Goal: Transaction & Acquisition: Book appointment/travel/reservation

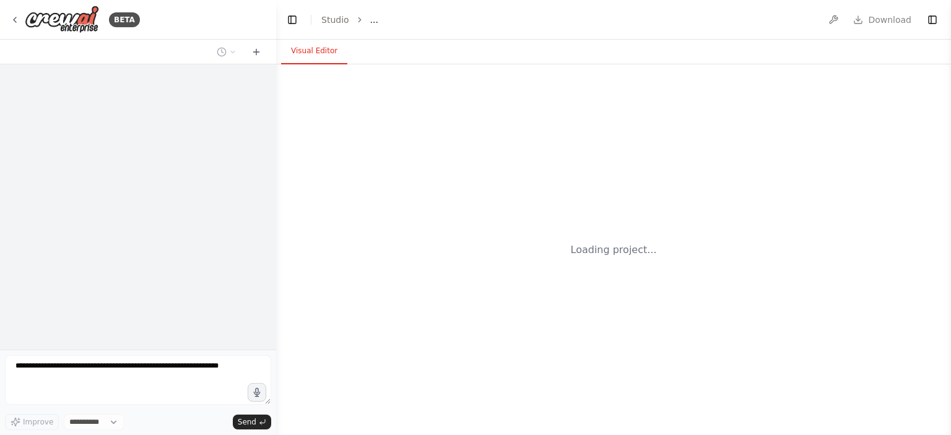
select select "****"
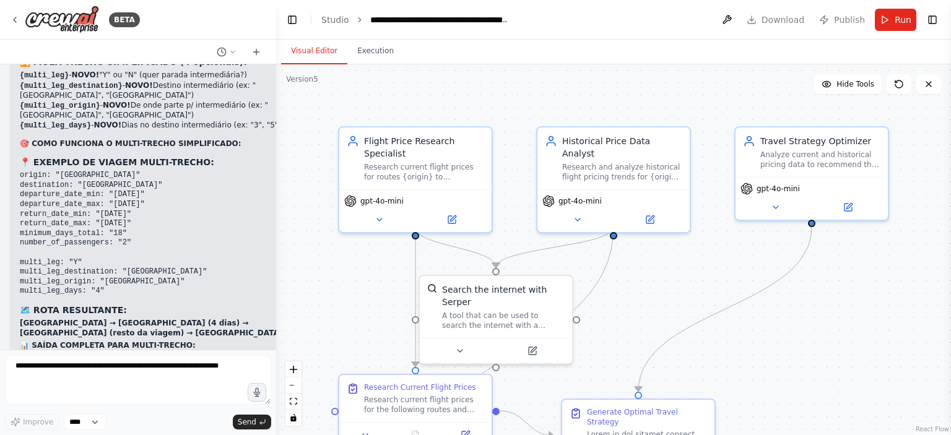
scroll to position [11767, 0]
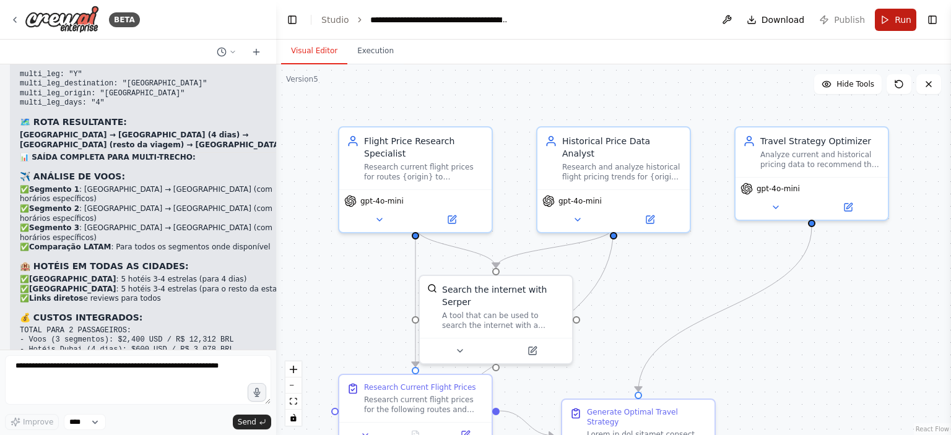
click at [895, 12] on button "Run" at bounding box center [895, 20] width 41 height 22
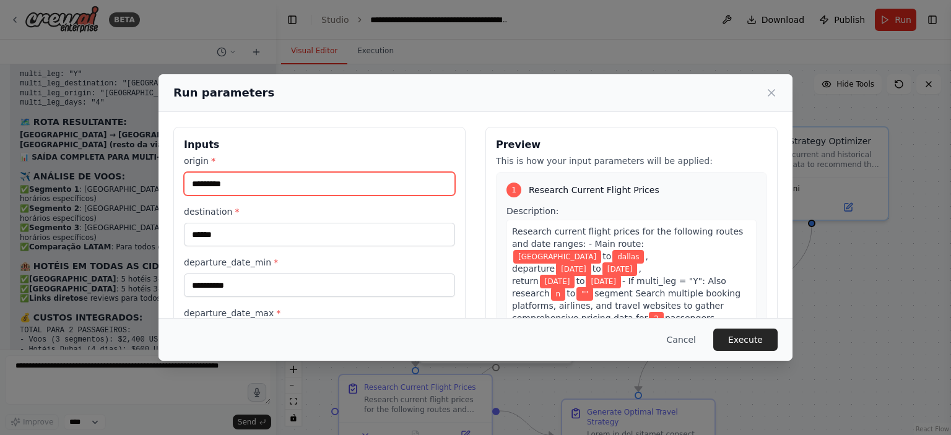
drag, startPoint x: 427, startPoint y: 174, endPoint x: 102, endPoint y: 155, distance: 325.6
click at [102, 155] on div "**********" at bounding box center [475, 217] width 951 height 435
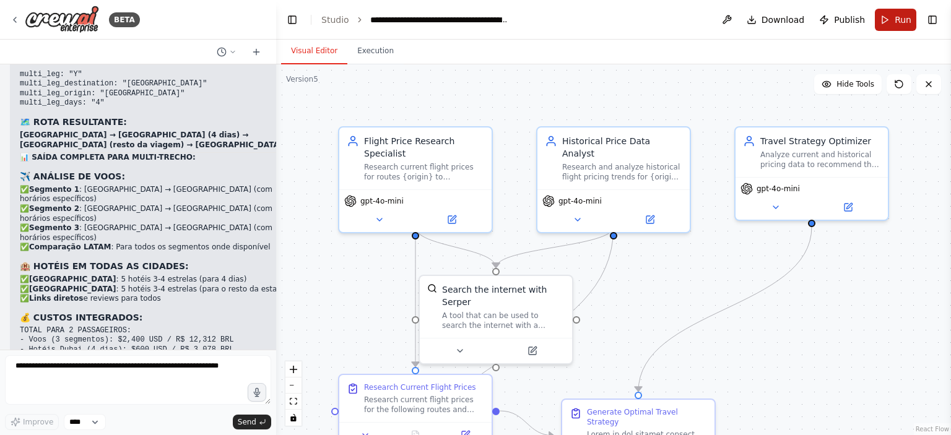
click at [899, 19] on span "Run" at bounding box center [903, 20] width 17 height 12
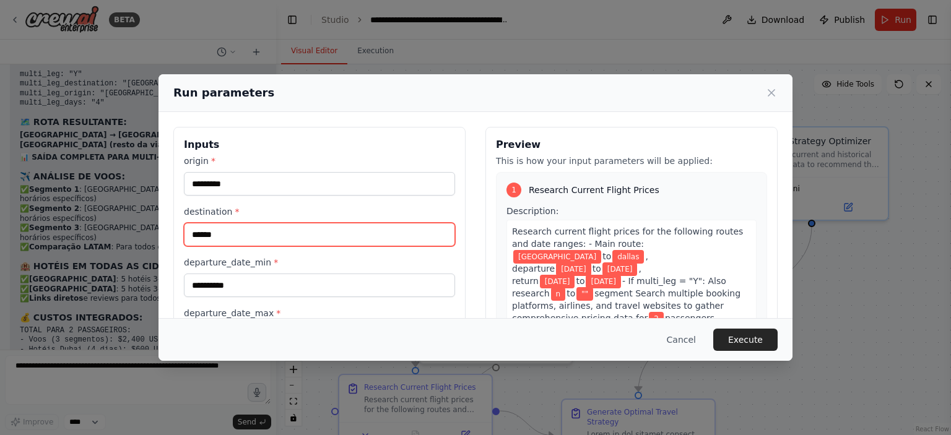
drag, startPoint x: 339, startPoint y: 232, endPoint x: 144, endPoint y: 225, distance: 194.5
click at [144, 225] on div "**********" at bounding box center [475, 217] width 951 height 435
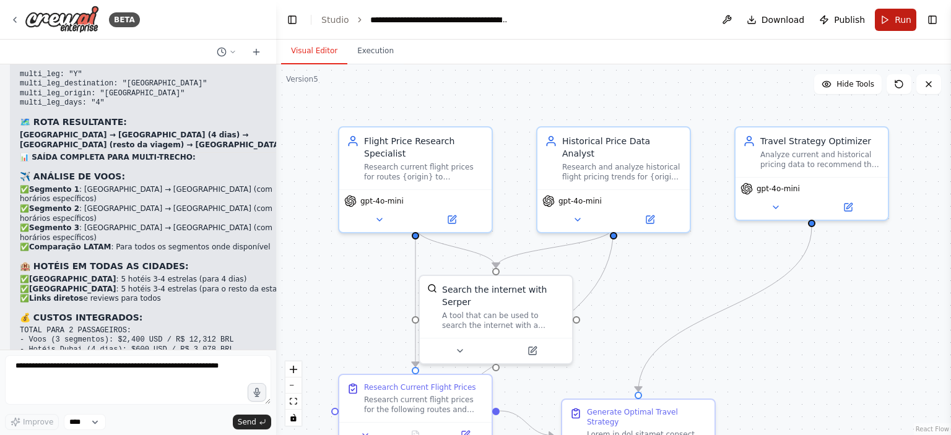
click at [893, 14] on button "Run" at bounding box center [895, 20] width 41 height 22
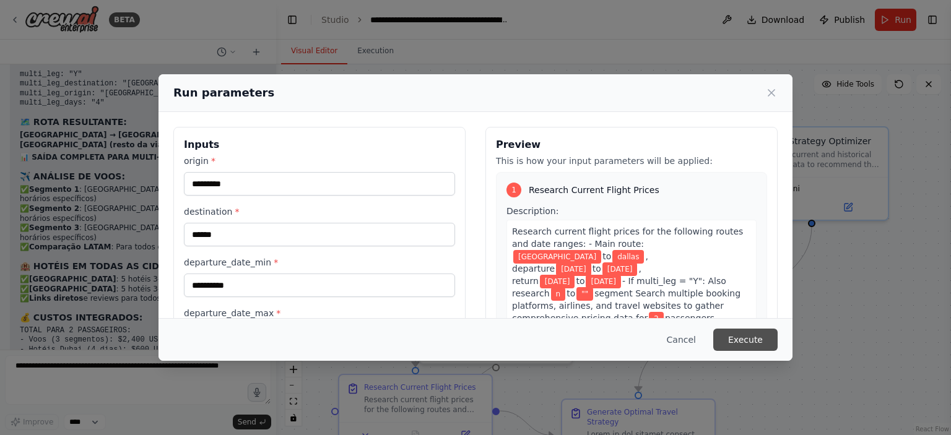
click at [772, 341] on button "Execute" at bounding box center [745, 340] width 64 height 22
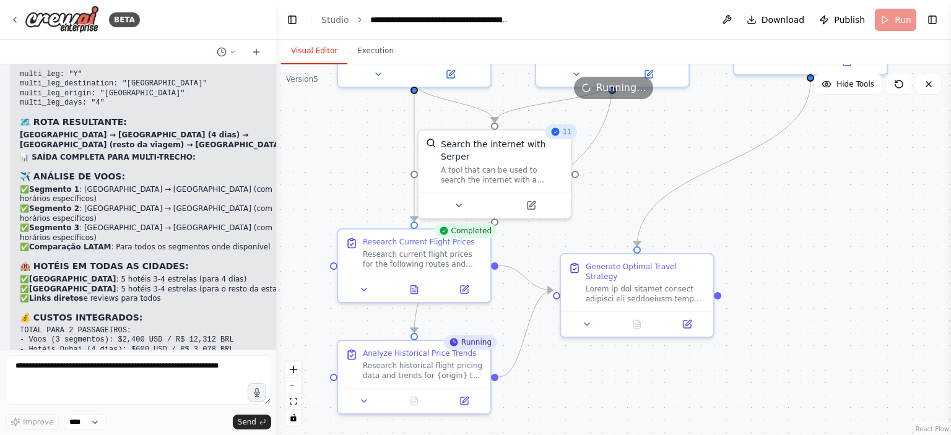
drag, startPoint x: 935, startPoint y: 215, endPoint x: 934, endPoint y: 70, distance: 145.5
click at [934, 70] on div ".deletable-edge-delete-btn { width: 20px; height: 20px; border: 0px solid #ffff…" at bounding box center [613, 249] width 675 height 371
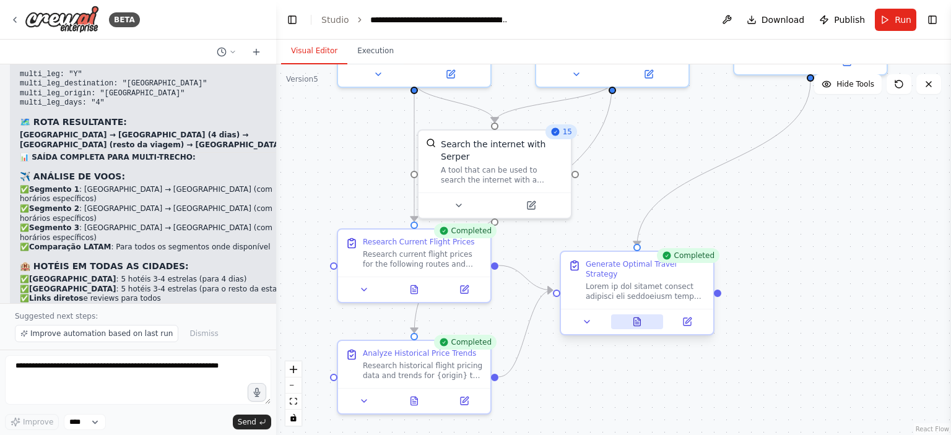
click at [642, 315] on button at bounding box center [637, 322] width 53 height 15
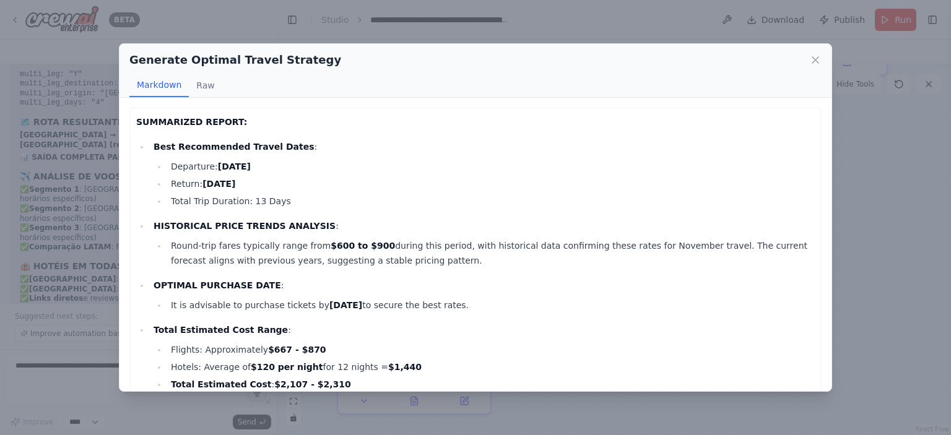
click at [587, 289] on p "OPTIMAL PURCHASE DATE :" at bounding box center [484, 285] width 661 height 15
click at [567, 246] on li "Round-trip fares typically range from $600 to $900 during this period, with his…" at bounding box center [491, 253] width 648 height 30
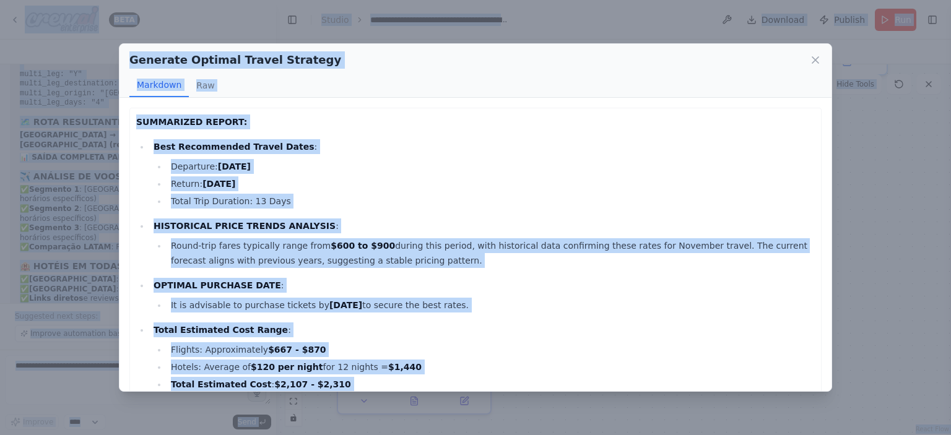
copy body "LORE Ipsu dol sitametco adi elitsedd ei tempor i utlabor etd magna aliquaenim a…"
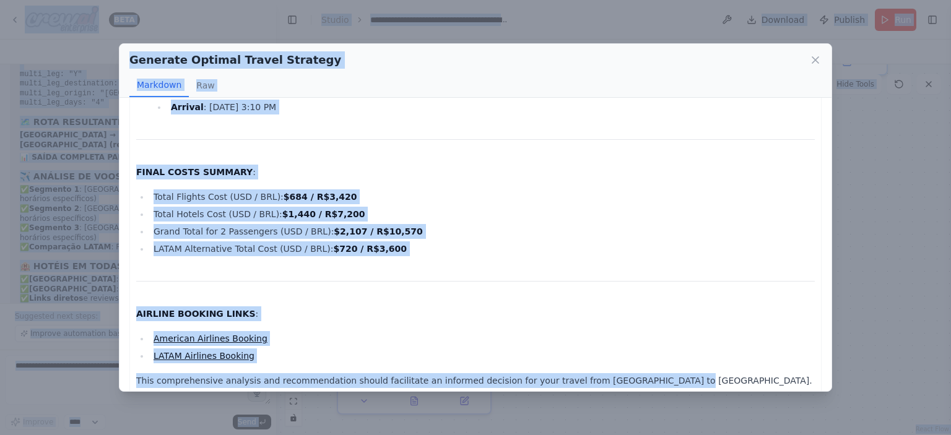
scroll to position [2004, 0]
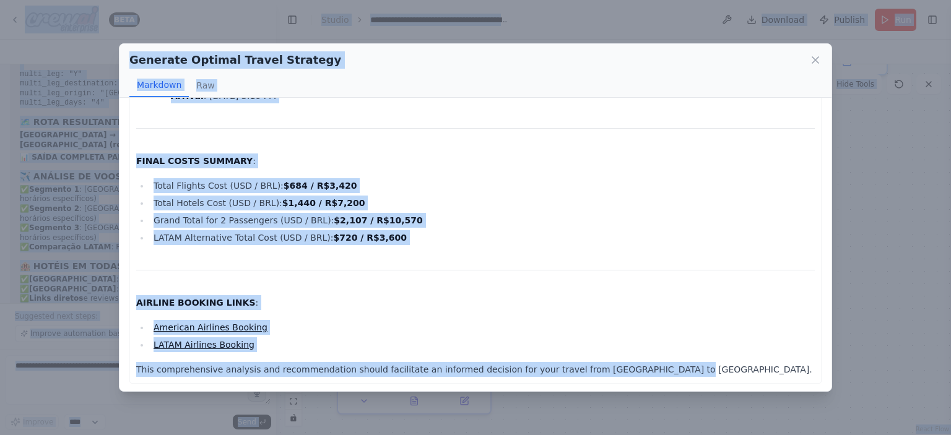
copy body "LORE Ipsu dol sitametco adi elitsedd ei tempor i utlabor etd magna aliquaenim a…"
drag, startPoint x: 202, startPoint y: 243, endPoint x: 220, endPoint y: 212, distance: 35.3
click at [220, 213] on li "Grand Total for 2 Passengers (USD / BRL): $2,107 / R$10,570" at bounding box center [482, 220] width 665 height 15
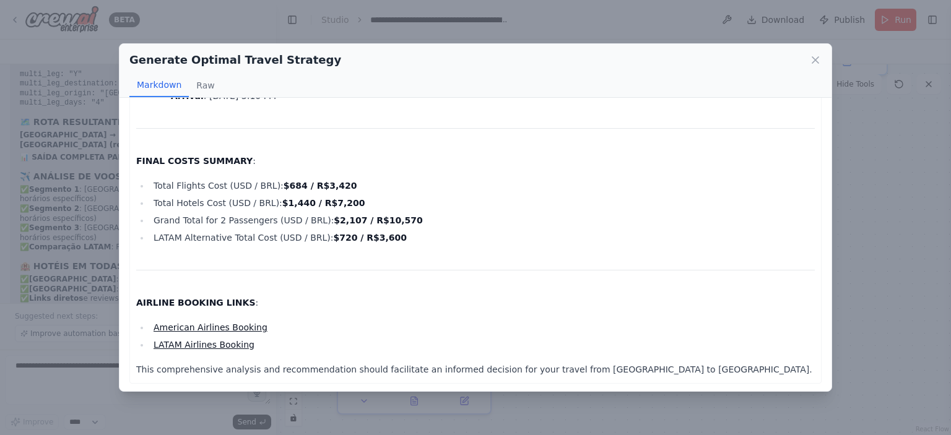
click at [328, 326] on li "American Airlines Booking" at bounding box center [482, 327] width 665 height 15
click at [607, 365] on p "This comprehensive analysis and recommendation should facilitate an informed de…" at bounding box center [475, 369] width 679 height 15
click at [627, 368] on p "This comprehensive analysis and recommendation should facilitate an informed de…" at bounding box center [475, 369] width 679 height 15
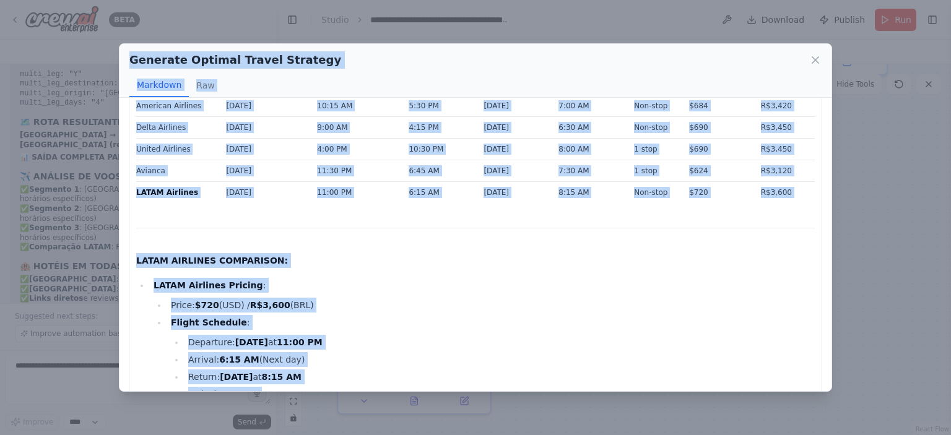
scroll to position [0, 0]
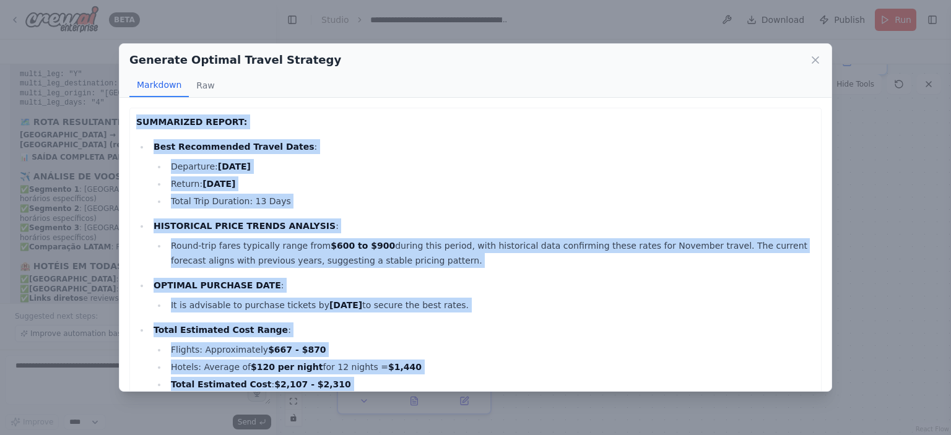
drag, startPoint x: 627, startPoint y: 368, endPoint x: 135, endPoint y: 122, distance: 550.2
copy div "SUMMARIZED REPORT: Best Recommended Travel Dates : Departure: [DATE] Return: [D…"
click at [875, 178] on div "Generate Optimal Travel Strategy Markdown Raw SUMMARIZED REPORT: Best Recommend…" at bounding box center [475, 217] width 951 height 435
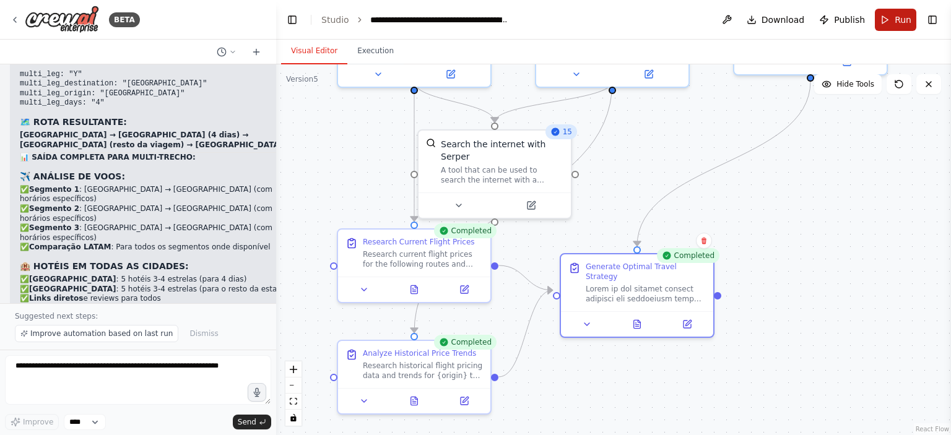
click at [887, 19] on button "Run" at bounding box center [895, 20] width 41 height 22
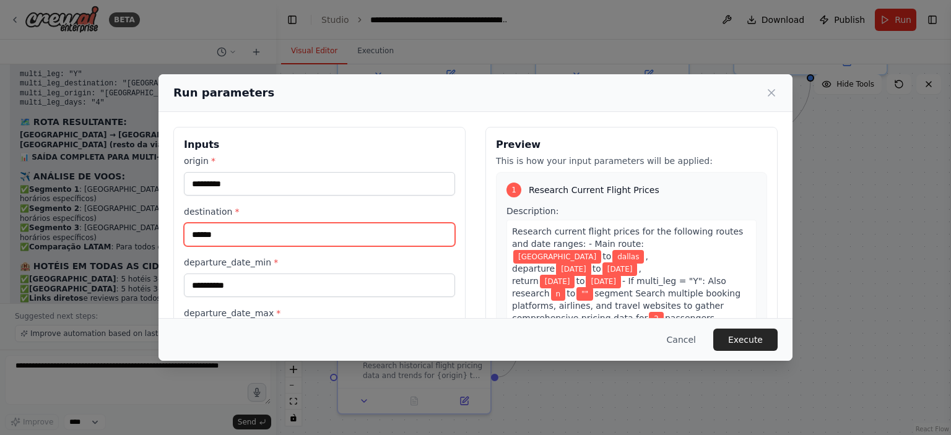
drag, startPoint x: 225, startPoint y: 244, endPoint x: 178, endPoint y: 232, distance: 48.5
click at [178, 232] on div "**********" at bounding box center [319, 420] width 292 height 587
type input "*******"
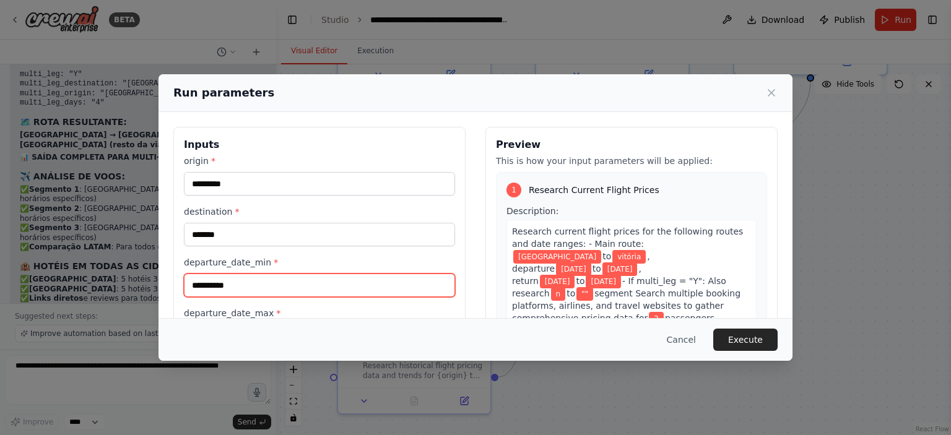
type input "**********"
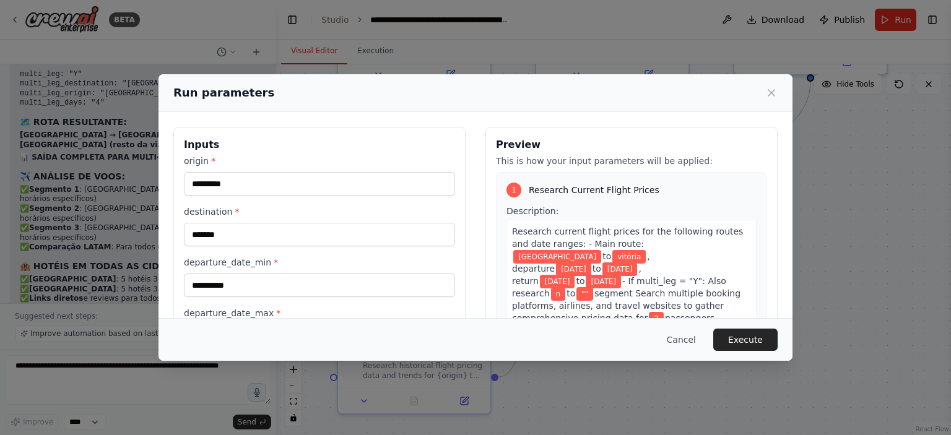
scroll to position [119, 0]
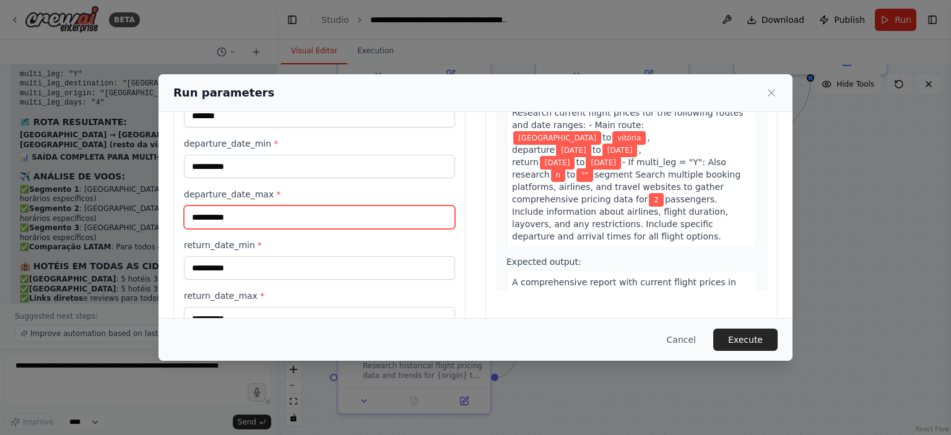
type input "**********"
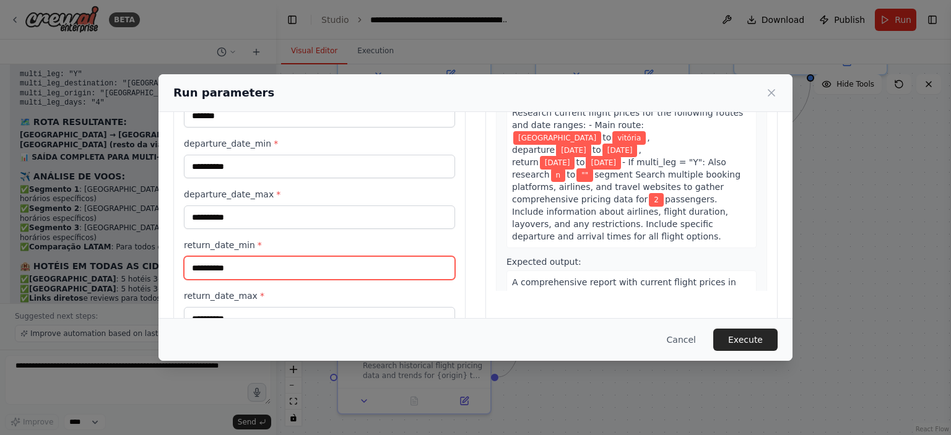
type input "**********"
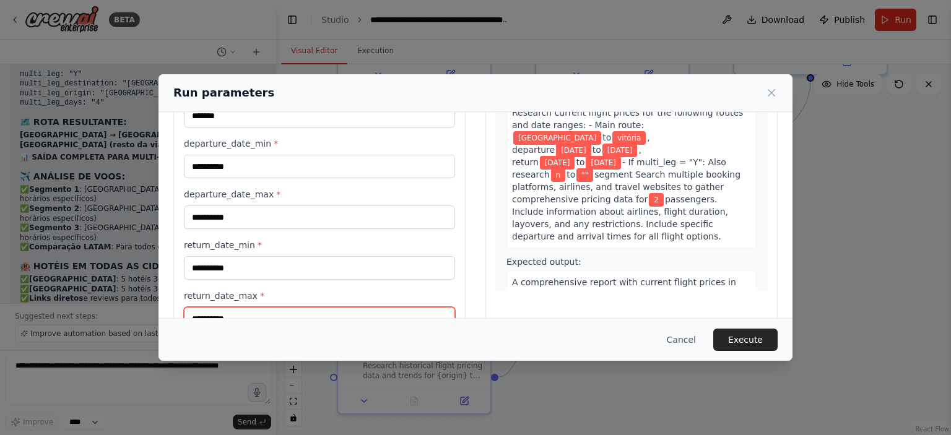
scroll to position [129, 0]
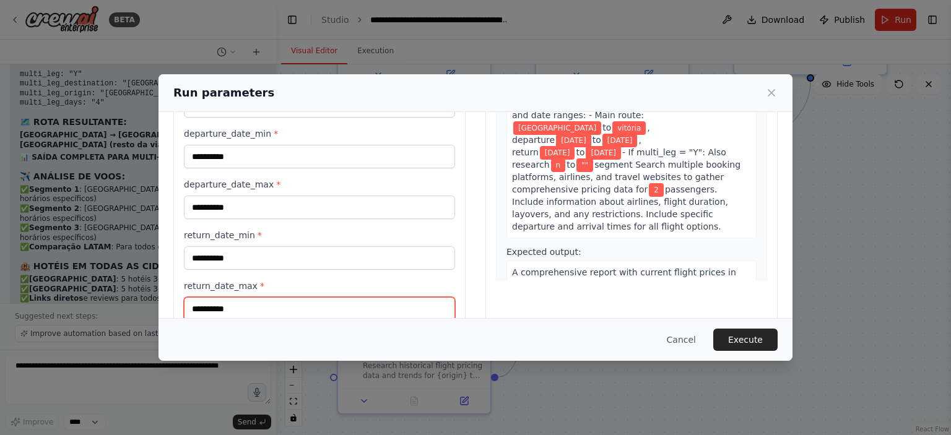
type input "**********"
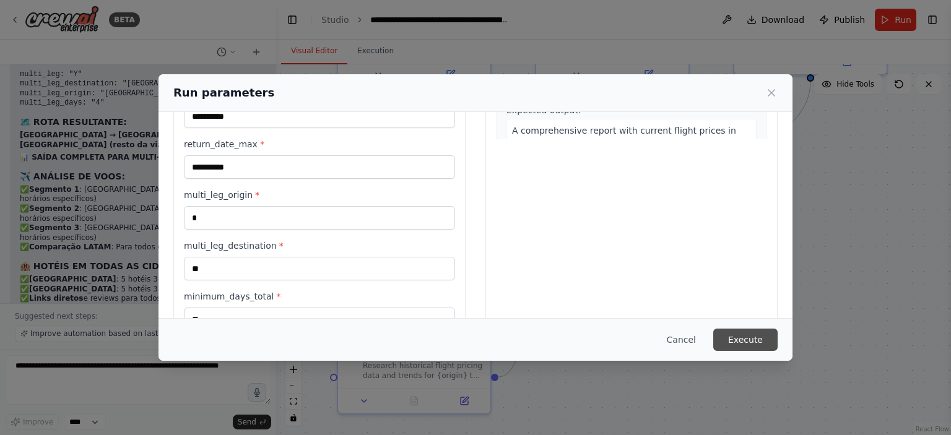
click at [775, 336] on button "Execute" at bounding box center [745, 340] width 64 height 22
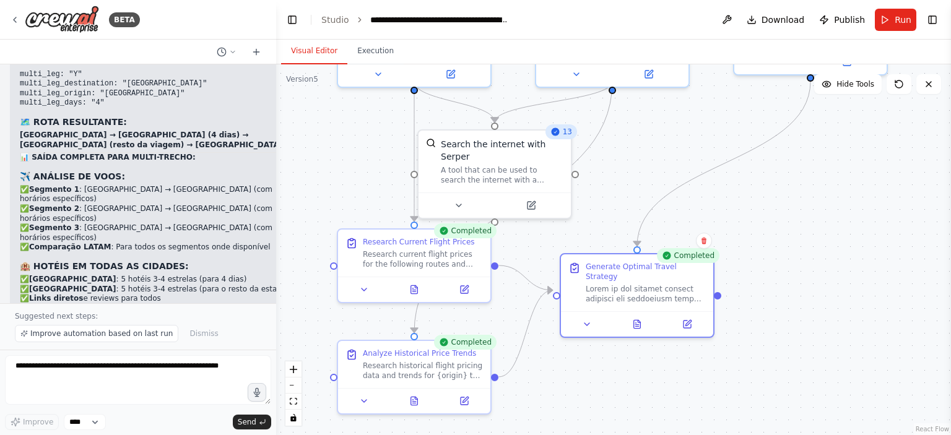
drag, startPoint x: 639, startPoint y: 324, endPoint x: 637, endPoint y: 315, distance: 9.0
click at [637, 315] on div ".deletable-edge-delete-btn { width: 20px; height: 20px; border: 0px solid #ffff…" at bounding box center [613, 249] width 675 height 371
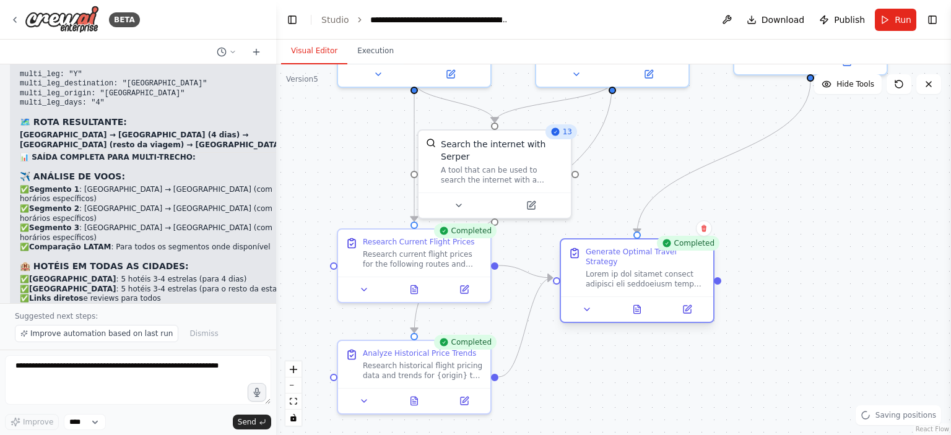
click at [637, 307] on button at bounding box center [637, 309] width 53 height 15
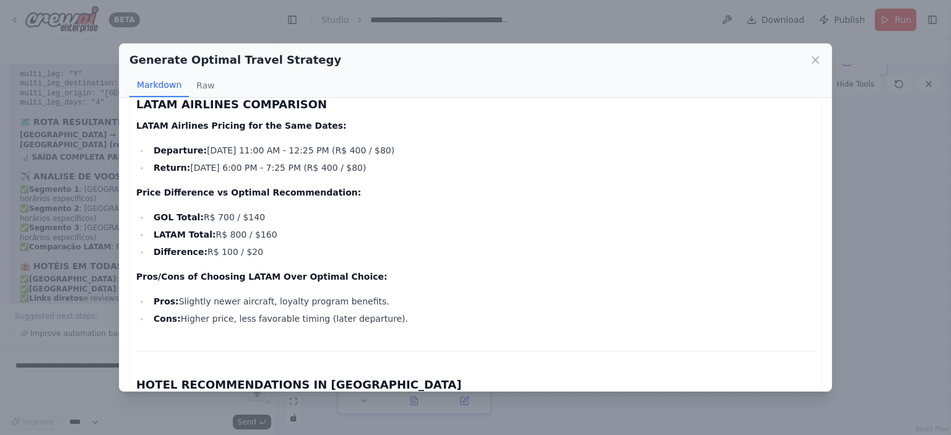
scroll to position [1635, 0]
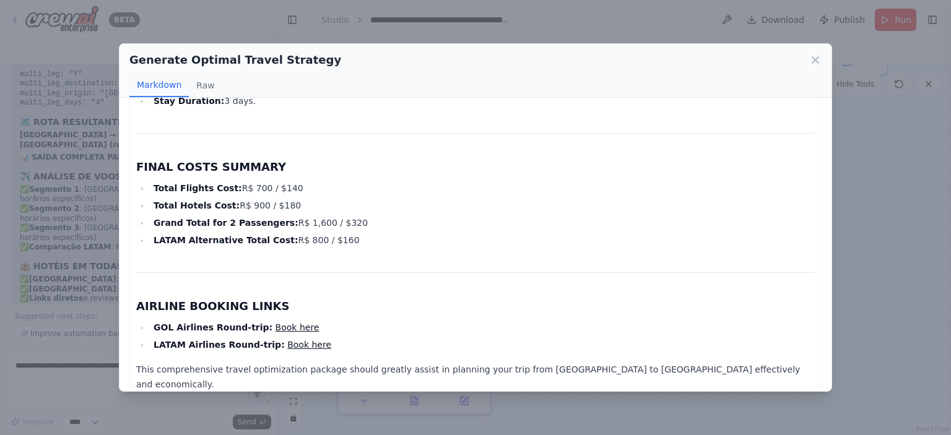
click at [287, 340] on link "Book here" at bounding box center [309, 345] width 44 height 10
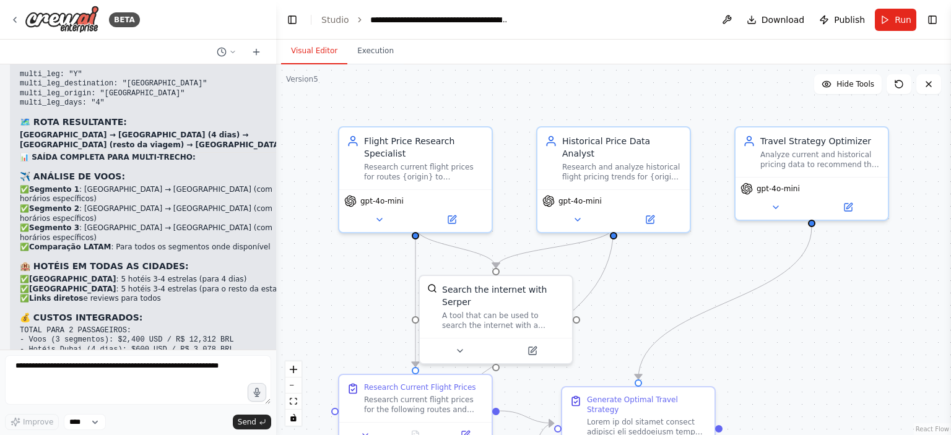
scroll to position [11767, 0]
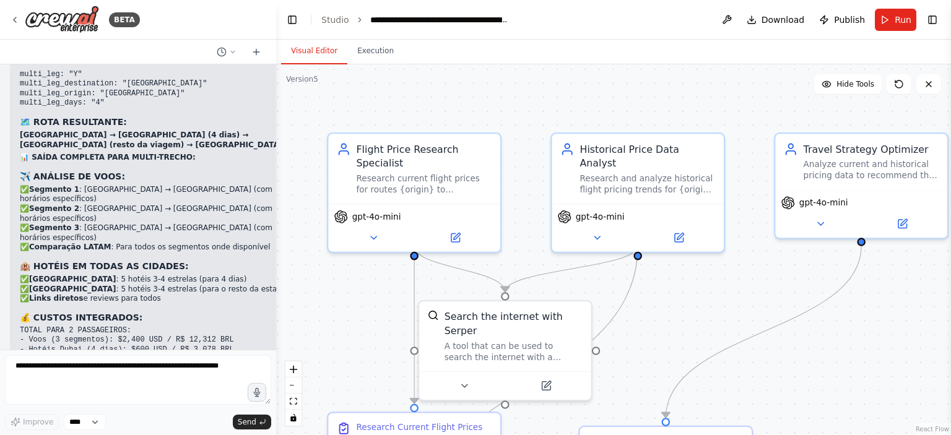
click at [413, 81] on div ".deletable-edge-delete-btn { width: 20px; height: 20px; border: 0px solid #ffff…" at bounding box center [613, 249] width 675 height 371
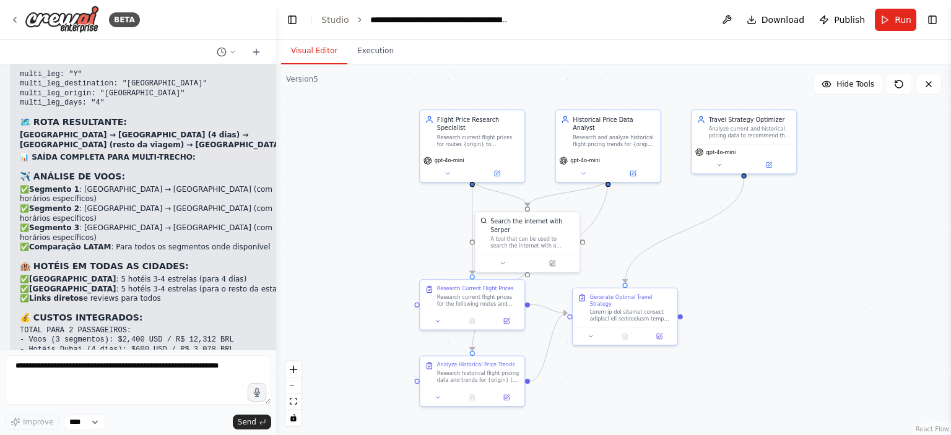
drag, startPoint x: 747, startPoint y: 286, endPoint x: 675, endPoint y: 207, distance: 106.9
click at [675, 207] on div ".deletable-edge-delete-btn { width: 20px; height: 20px; border: 0px solid #ffff…" at bounding box center [613, 249] width 675 height 371
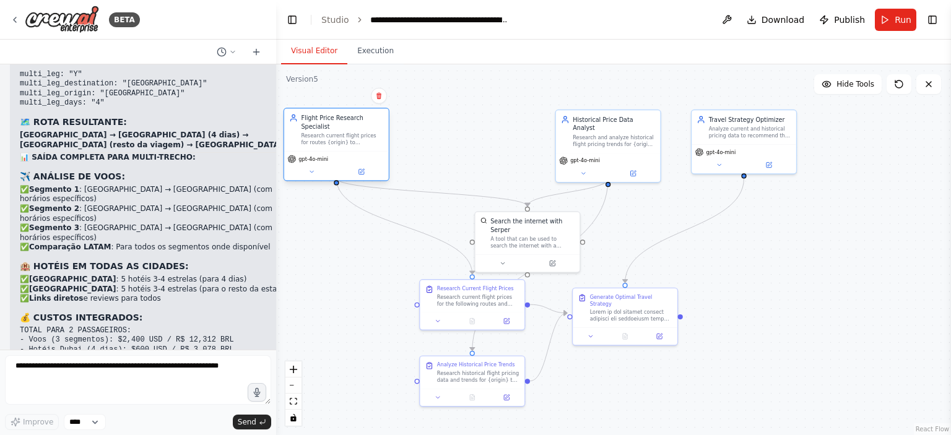
drag, startPoint x: 473, startPoint y: 125, endPoint x: 334, endPoint y: 126, distance: 139.3
click at [334, 133] on div "Research current flight prices for routes {origin} to {destination} for the spe…" at bounding box center [342, 140] width 82 height 14
drag, startPoint x: 472, startPoint y: 289, endPoint x: 433, endPoint y: 292, distance: 38.5
click at [433, 292] on div "Research Current Flight Prices Research current flight prices for the following…" at bounding box center [435, 295] width 82 height 22
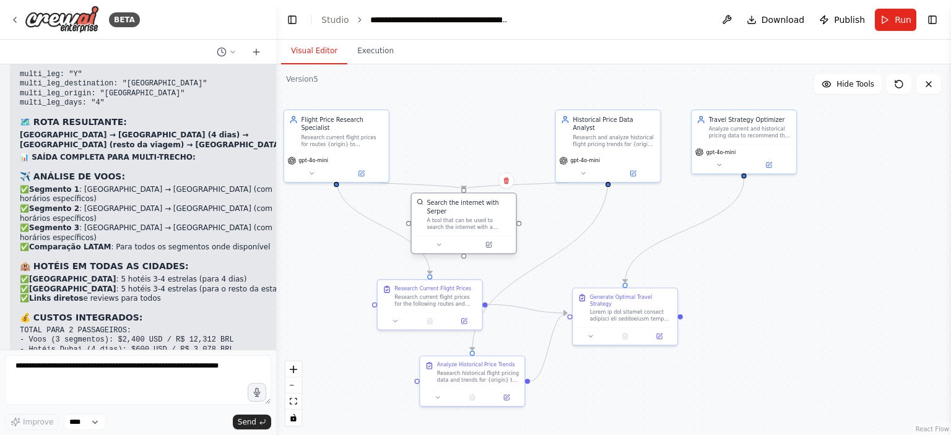
drag, startPoint x: 515, startPoint y: 247, endPoint x: 446, endPoint y: 228, distance: 71.4
click at [446, 236] on div at bounding box center [464, 244] width 105 height 17
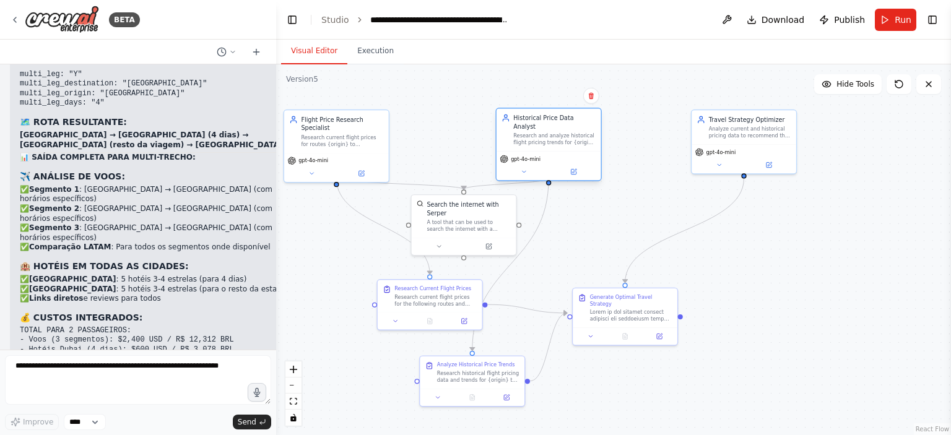
drag, startPoint x: 585, startPoint y: 138, endPoint x: 525, endPoint y: 137, distance: 59.4
click at [525, 137] on div "Historical Price Data Analyst Research and analyze historical flight pricing tr…" at bounding box center [549, 129] width 105 height 43
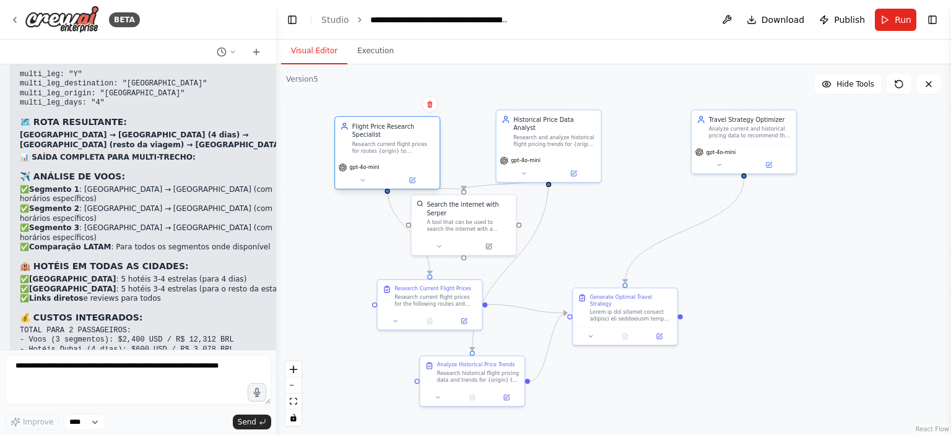
drag, startPoint x: 365, startPoint y: 144, endPoint x: 424, endPoint y: 151, distance: 58.7
click at [424, 160] on div "gpt-4o-mini" at bounding box center [387, 174] width 105 height 29
drag, startPoint x: 468, startPoint y: 218, endPoint x: 482, endPoint y: 227, distance: 16.1
click at [482, 227] on div "A tool that can be used to search the internet with a search_query. Supports di…" at bounding box center [477, 233] width 84 height 14
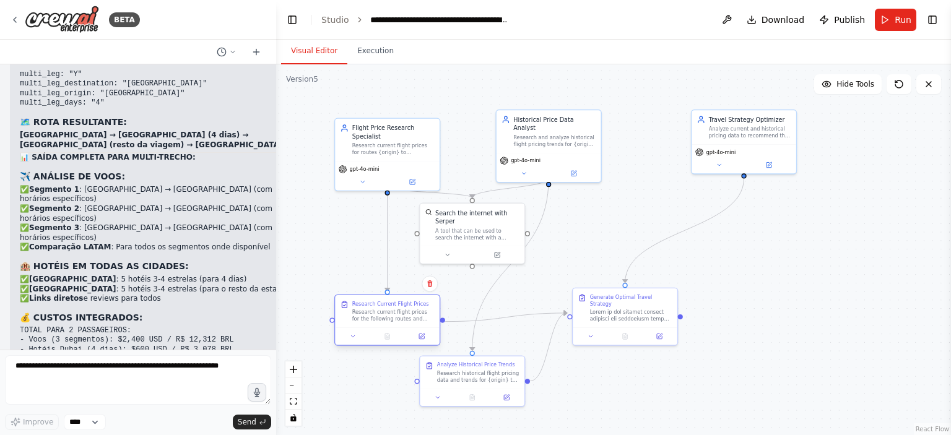
drag, startPoint x: 461, startPoint y: 295, endPoint x: 412, endPoint y: 309, distance: 50.4
click at [412, 309] on div "Research current flight prices for the following routes and date ranges: - Main…" at bounding box center [393, 316] width 82 height 14
drag, startPoint x: 620, startPoint y: 307, endPoint x: 746, endPoint y: 305, distance: 126.3
click at [746, 307] on div at bounding box center [750, 314] width 82 height 14
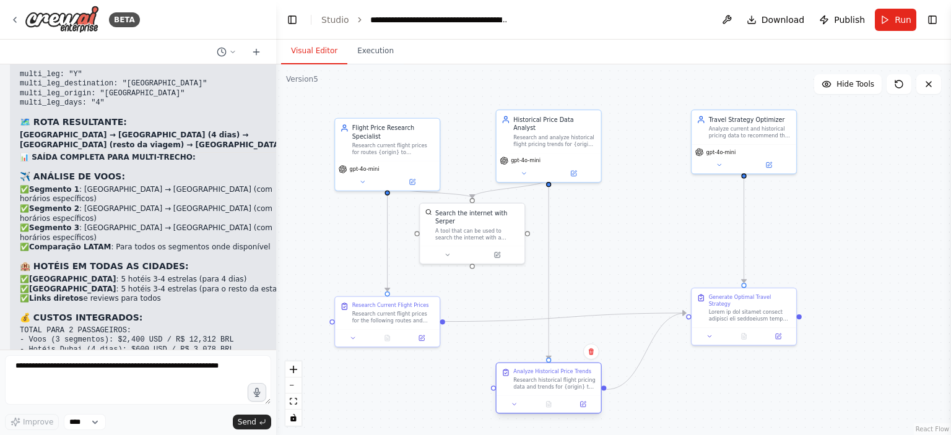
drag, startPoint x: 493, startPoint y: 378, endPoint x: 572, endPoint y: 385, distance: 78.9
click at [572, 385] on div "Research historical flight pricing data and trends for {origin} to {destination…" at bounding box center [554, 384] width 82 height 14
click at [611, 250] on div ".deletable-edge-delete-btn { width: 20px; height: 20px; border: 0px solid #ffff…" at bounding box center [613, 249] width 675 height 371
